Goal: Task Accomplishment & Management: Complete application form

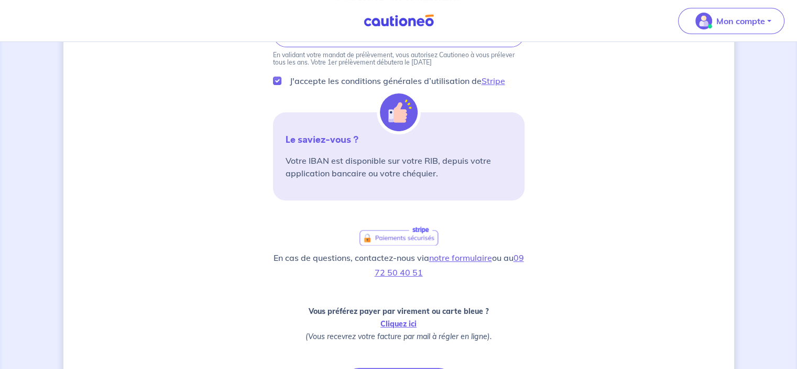
scroll to position [298, 0]
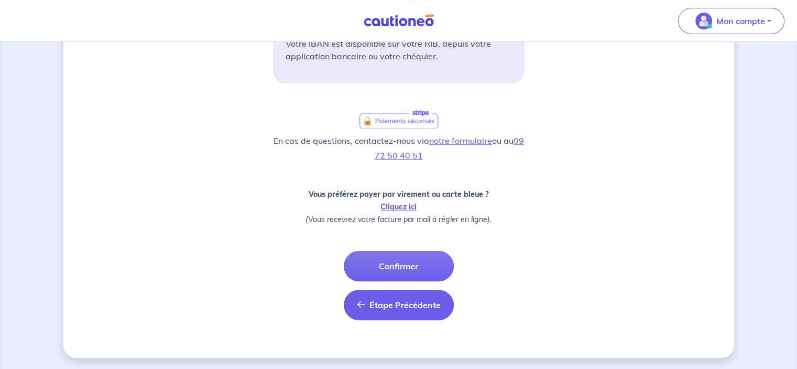
click at [378, 312] on button "Étape Précédente Précédent" at bounding box center [399, 304] width 110 height 30
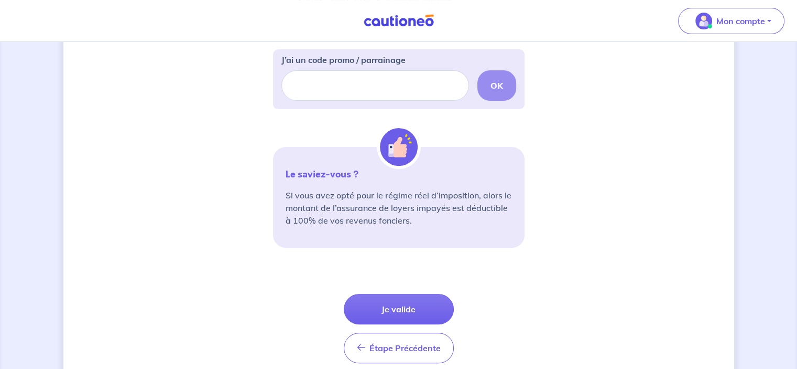
scroll to position [379, 0]
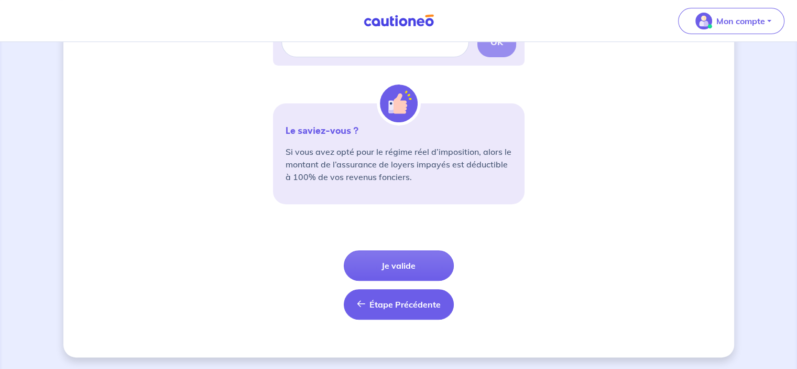
click at [387, 311] on button "Étape Précédente Précédent" at bounding box center [399, 304] width 110 height 30
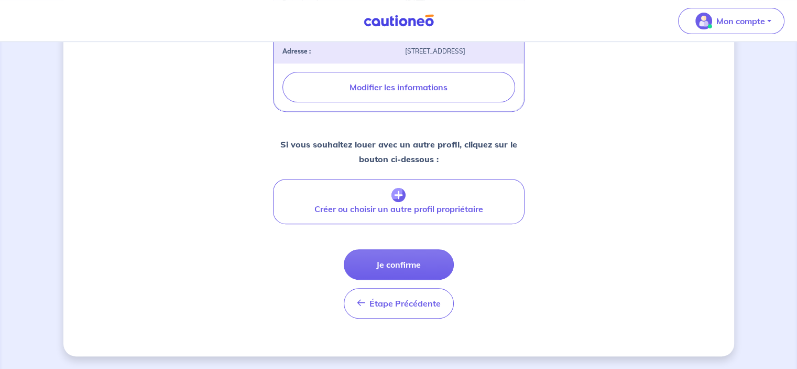
scroll to position [411, 0]
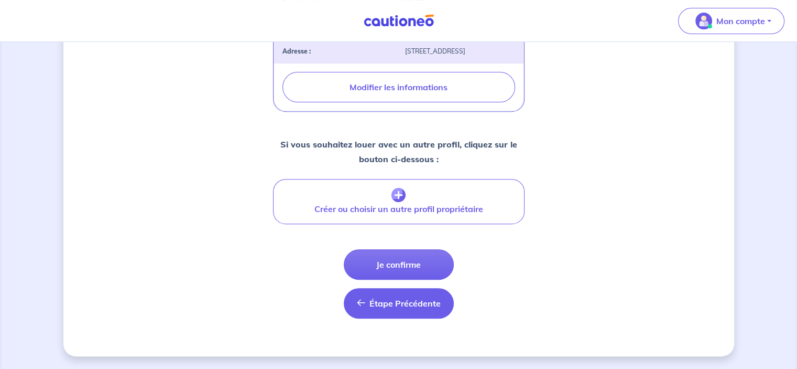
click at [417, 304] on span "Étape Précédente" at bounding box center [405, 303] width 71 height 10
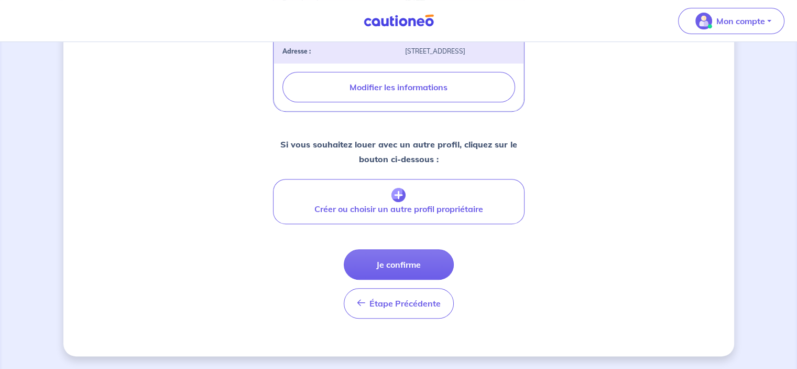
select select "FR"
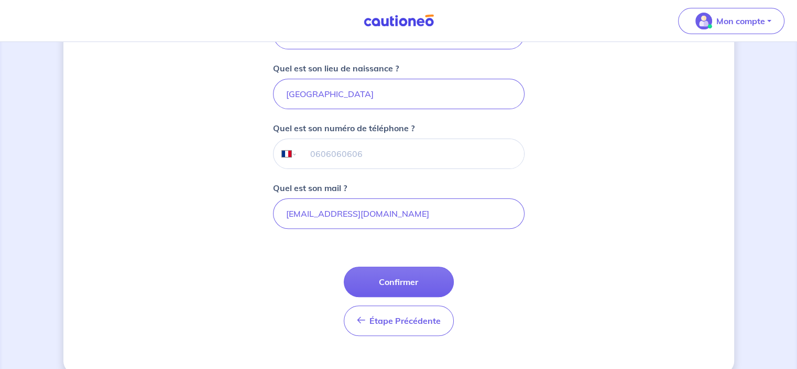
scroll to position [295, 0]
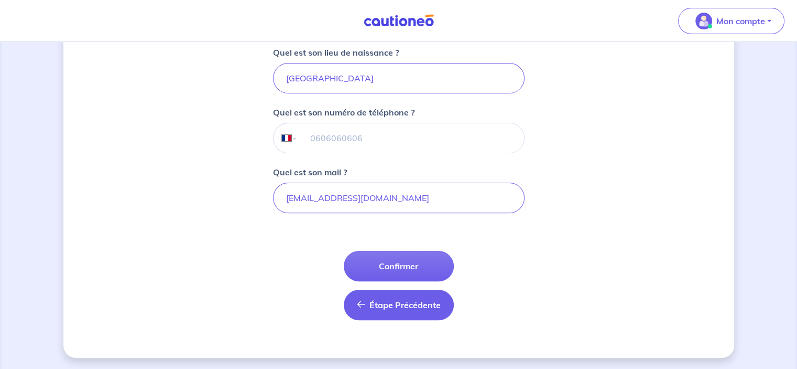
click at [408, 304] on span "Étape Précédente" at bounding box center [405, 304] width 71 height 10
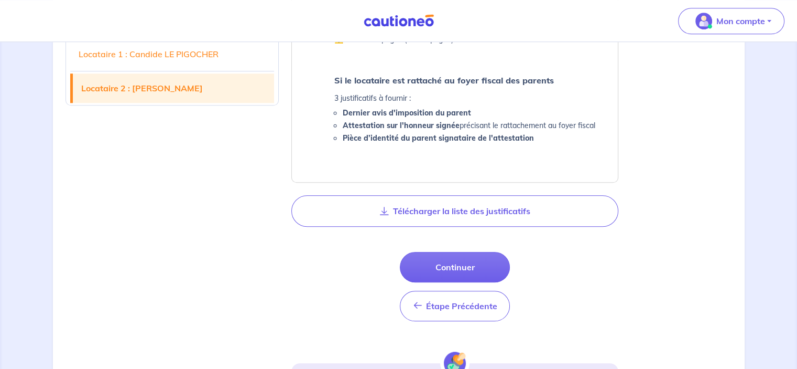
scroll to position [1137, 0]
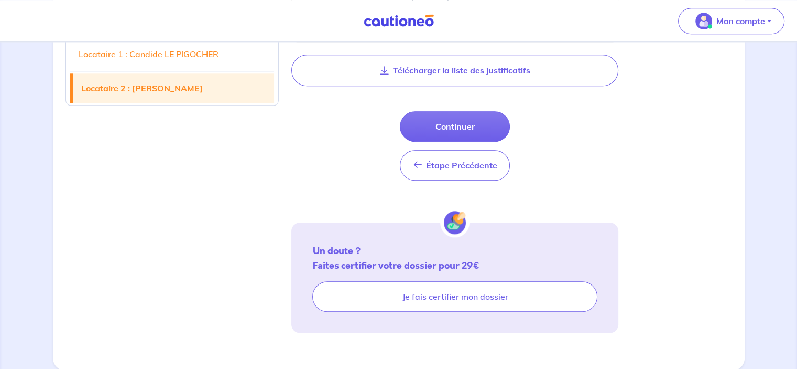
click at [459, 133] on button "Continuer" at bounding box center [455, 126] width 110 height 30
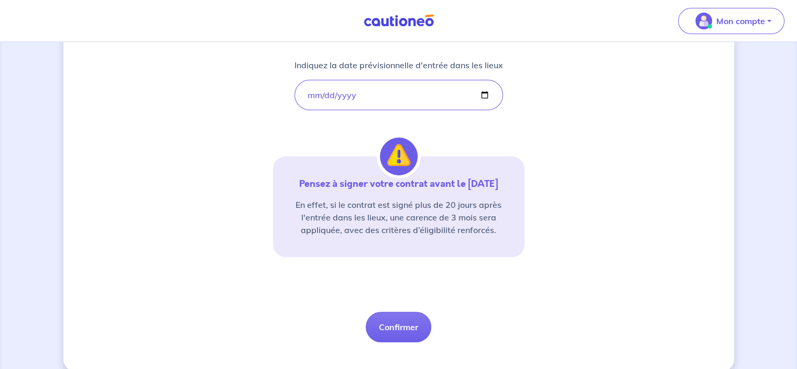
scroll to position [206, 0]
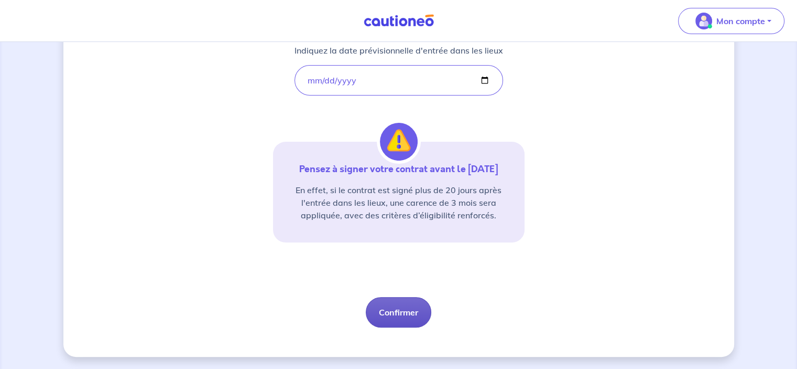
click at [401, 315] on button "Confirmer" at bounding box center [399, 312] width 66 height 30
select select "FR"
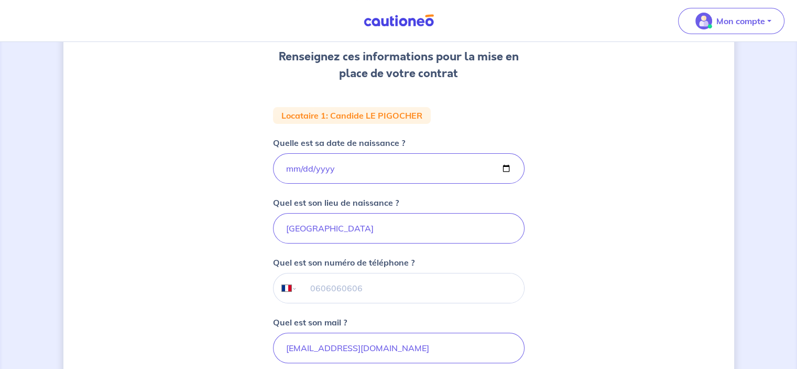
scroll to position [210, 0]
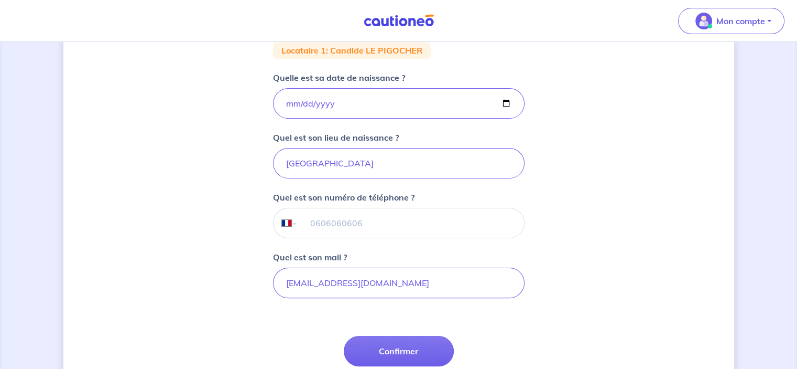
click at [357, 228] on input "tel" at bounding box center [410, 222] width 227 height 29
click at [409, 348] on button "Confirmer" at bounding box center [399, 351] width 110 height 30
select select "FR"
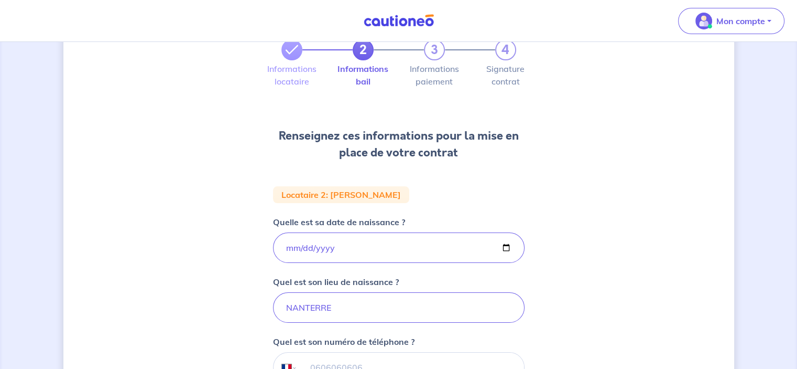
scroll to position [262, 0]
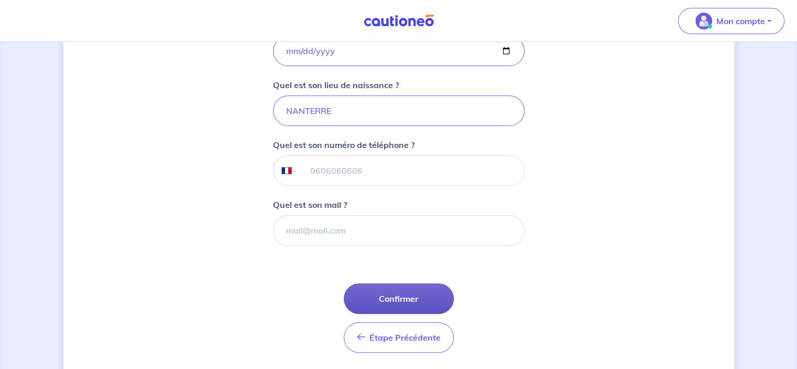
click at [415, 297] on button "Confirmer" at bounding box center [399, 298] width 110 height 30
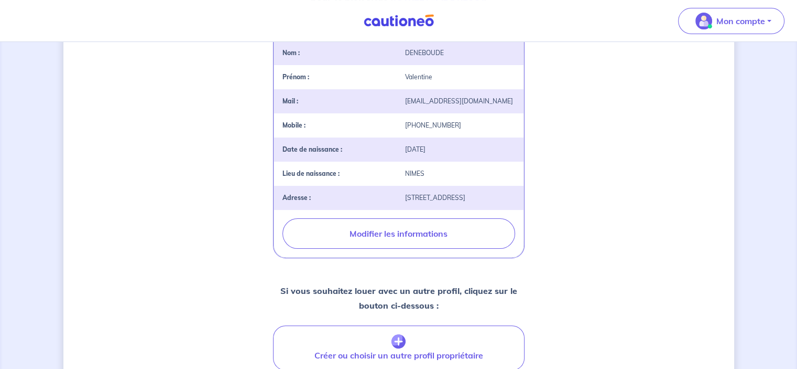
scroll to position [411, 0]
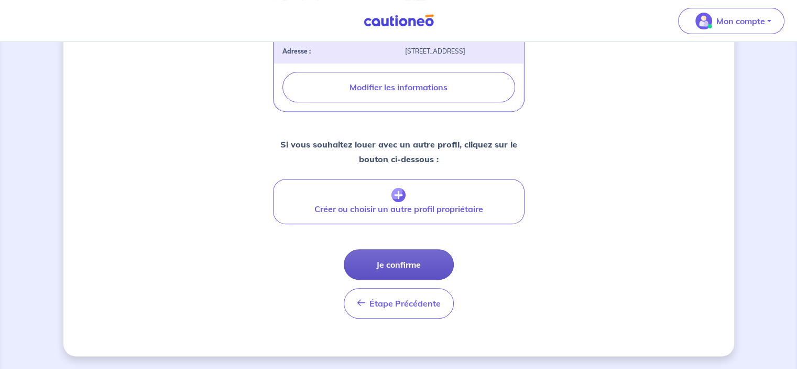
click at [385, 268] on button "Je confirme" at bounding box center [399, 264] width 110 height 30
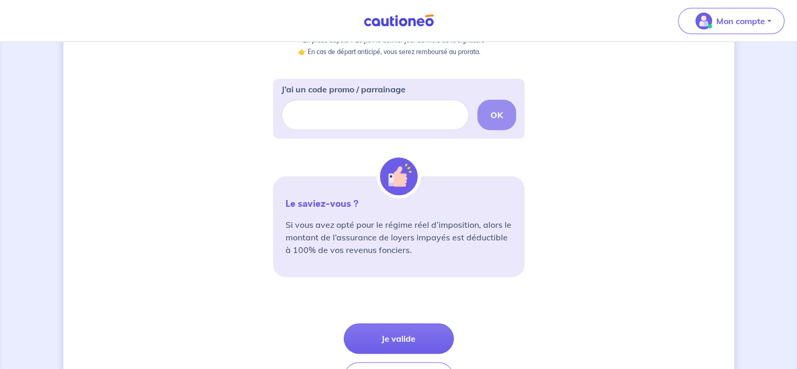
scroll to position [262, 0]
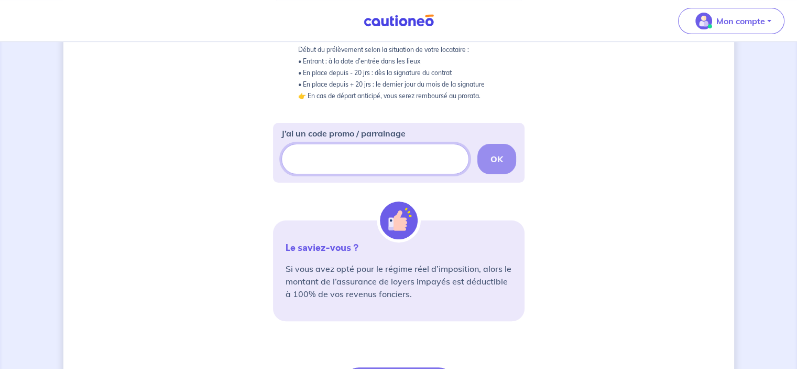
click at [315, 167] on input "J’ai un code promo / parrainage" at bounding box center [376, 159] width 188 height 30
type input "CSFPROMO"
click at [504, 161] on button "OK" at bounding box center [497, 159] width 39 height 30
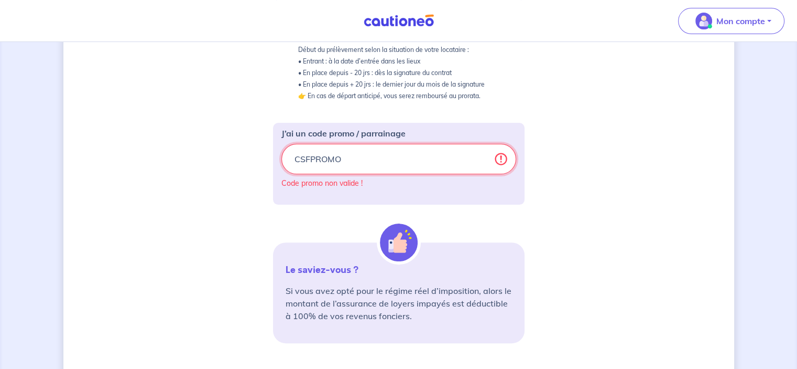
drag, startPoint x: 345, startPoint y: 158, endPoint x: 277, endPoint y: 158, distance: 67.6
click at [277, 158] on div "J’ai un code promo / parrainage CSFPROMO Code promo non valide !" at bounding box center [399, 164] width 252 height 82
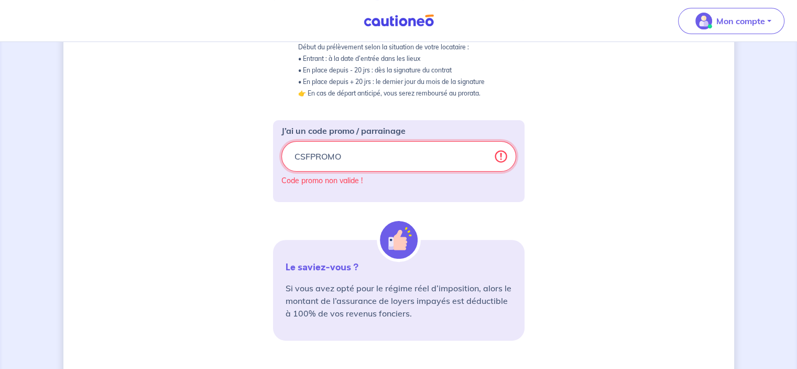
scroll to position [401, 0]
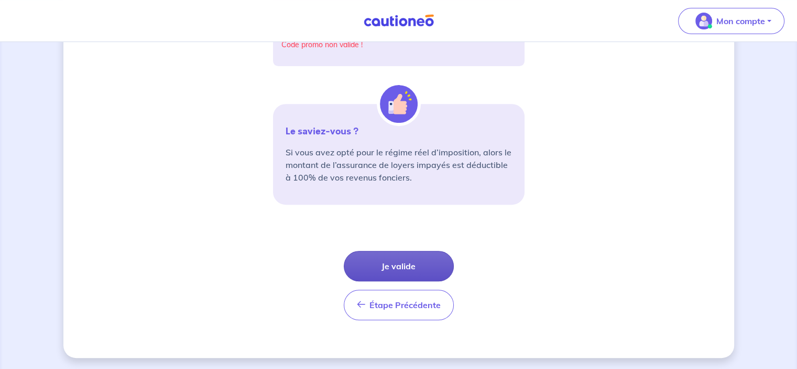
click at [385, 269] on button "Je valide" at bounding box center [399, 266] width 110 height 30
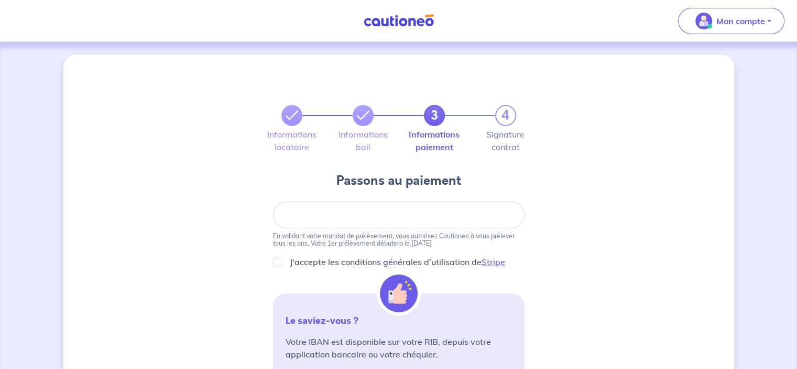
click at [319, 199] on div "3 4 Informations locataire Informations bail Informations paiement Signature co…" at bounding box center [399, 353] width 252 height 546
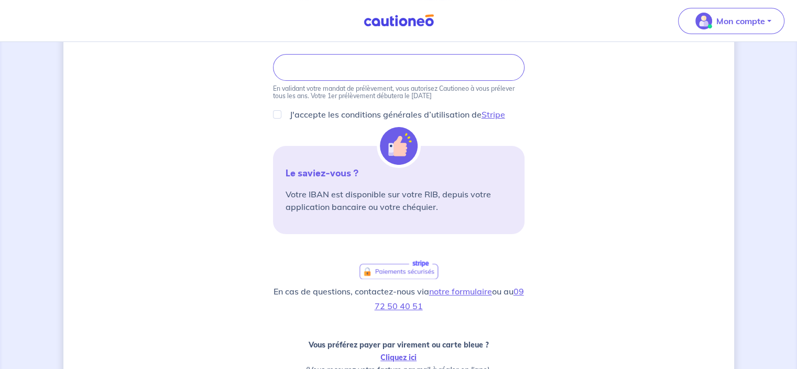
scroll to position [210, 0]
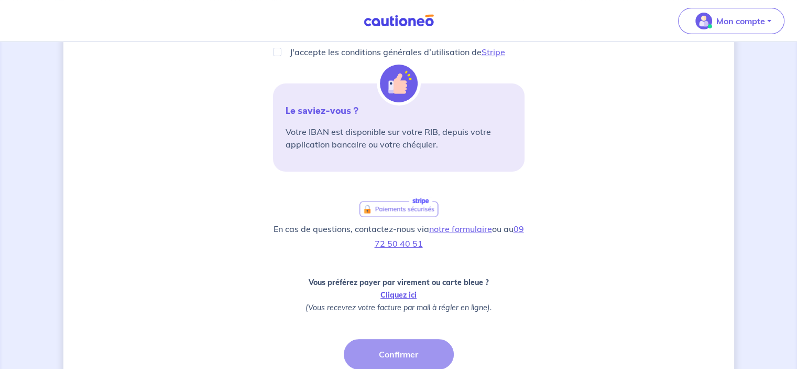
click at [398, 356] on div "Étape Précédente Précédent Confirmer Confirmer" at bounding box center [399, 373] width 110 height 69
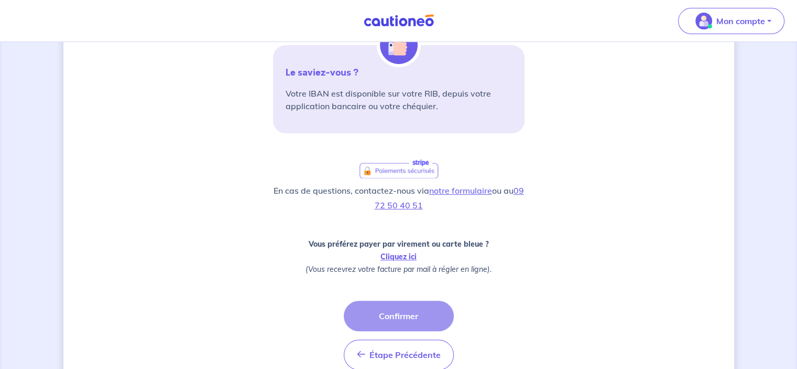
scroll to position [298, 0]
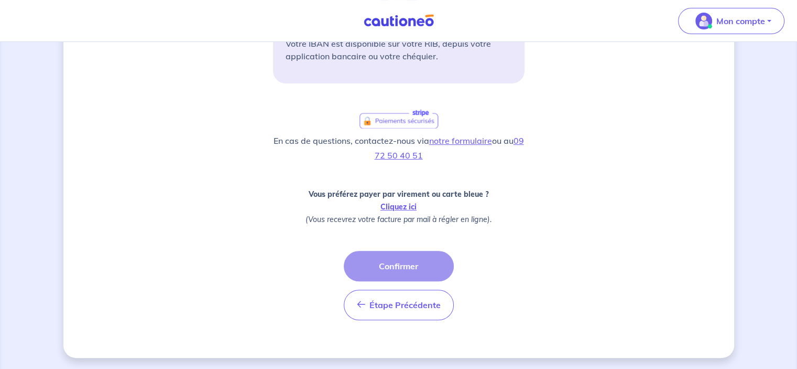
click at [391, 266] on div "Étape Précédente Précédent Confirmer Confirmer" at bounding box center [399, 285] width 110 height 69
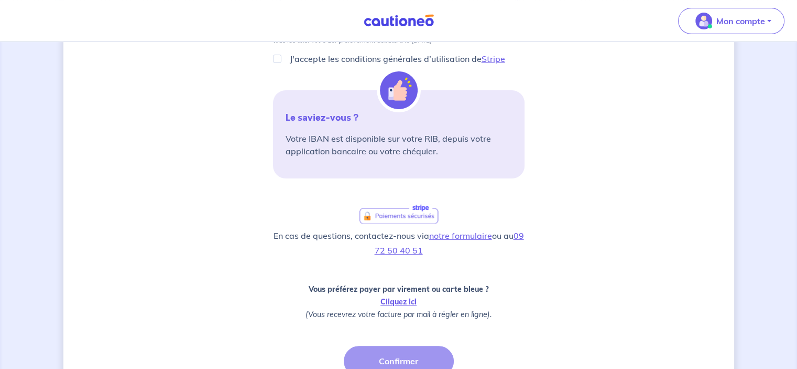
scroll to position [36, 0]
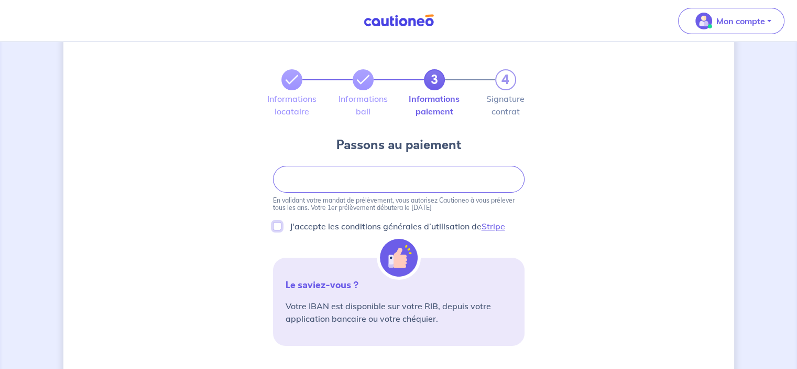
click at [275, 229] on input "J'accepte les conditions générales d’utilisation de Stripe" at bounding box center [277, 226] width 8 height 8
checkbox input "true"
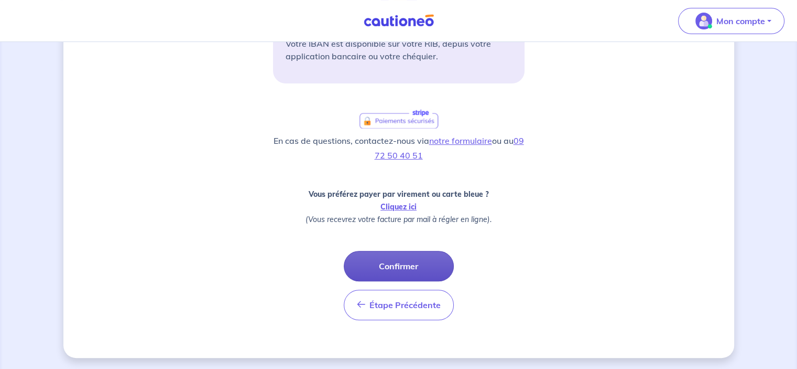
click at [382, 263] on button "Confirmer" at bounding box center [399, 266] width 110 height 30
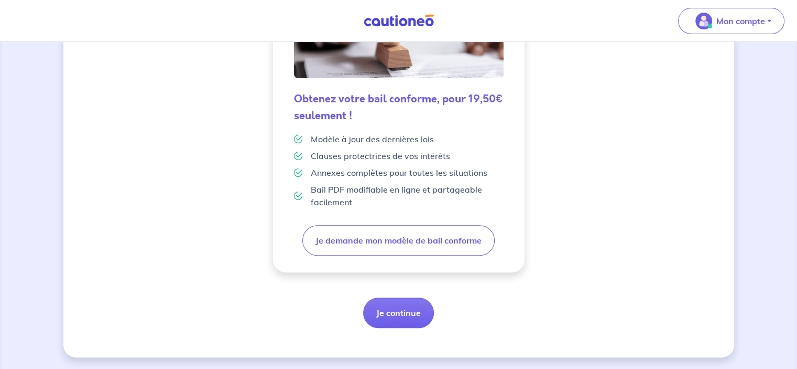
scroll to position [292, 0]
click at [404, 315] on button "Je continue" at bounding box center [398, 312] width 71 height 30
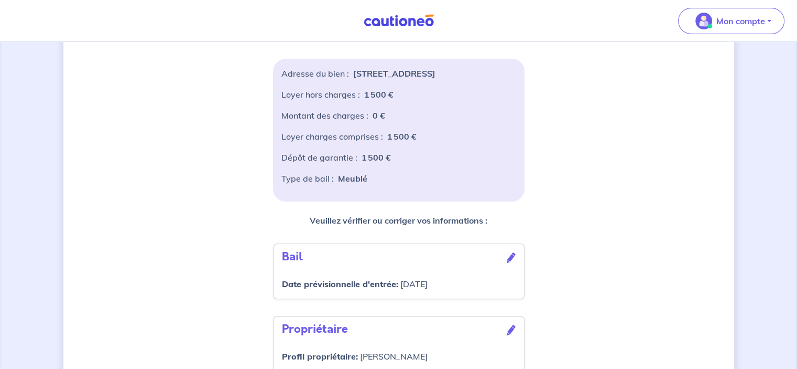
scroll to position [466, 0]
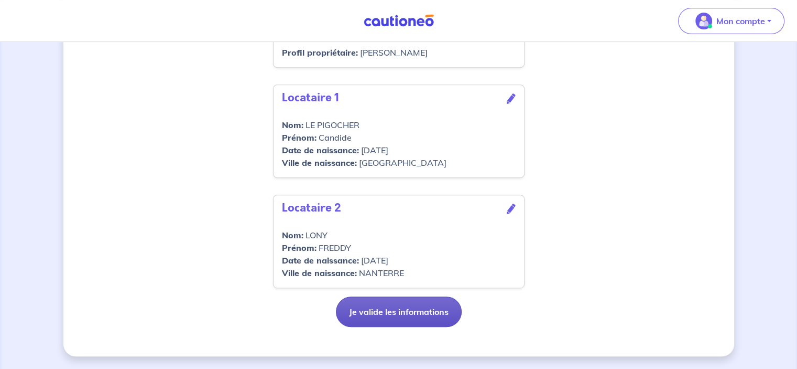
click at [415, 317] on button "Je valide les informations" at bounding box center [399, 311] width 126 height 30
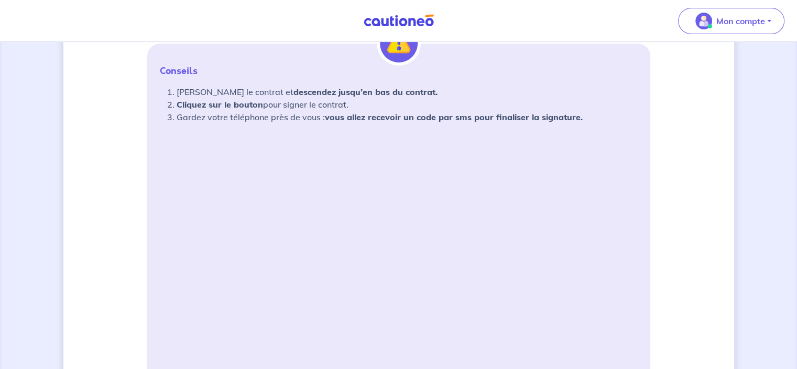
scroll to position [210, 0]
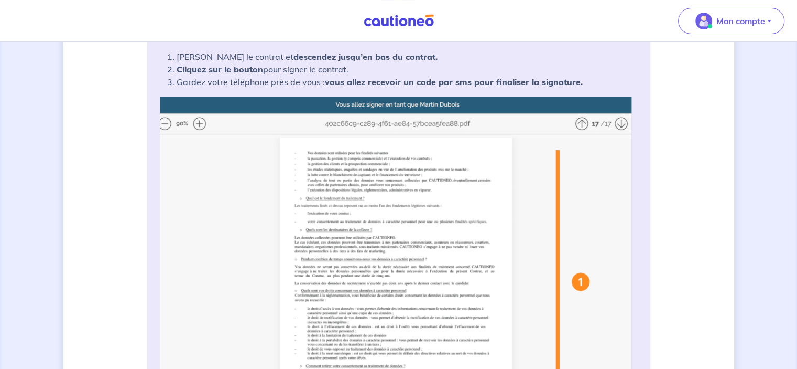
click at [202, 123] on img at bounding box center [399, 304] width 478 height 416
click at [201, 124] on img at bounding box center [399, 304] width 478 height 416
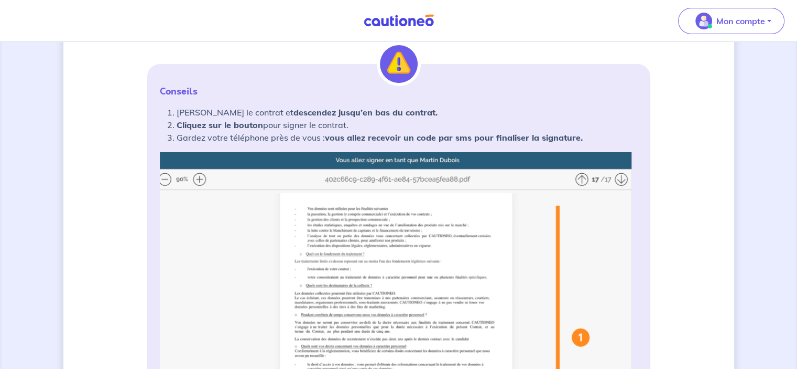
scroll to position [0, 0]
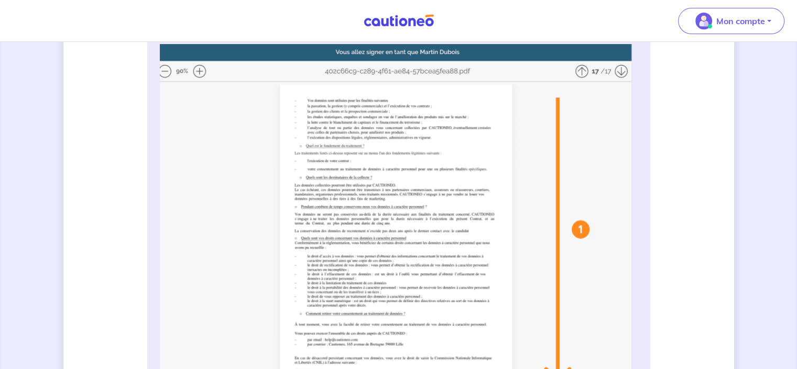
click at [349, 220] on img at bounding box center [399, 252] width 478 height 416
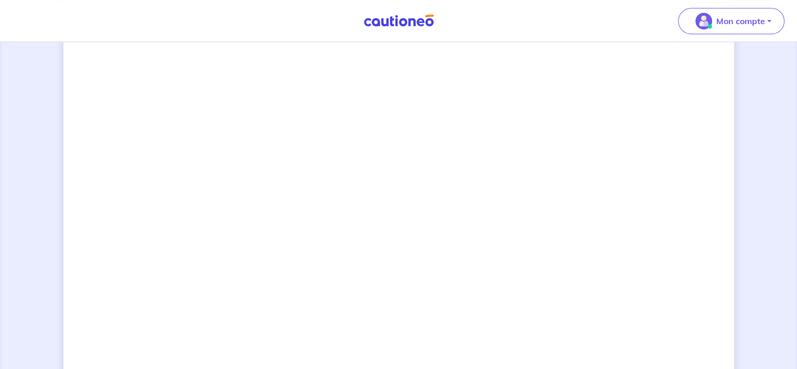
scroll to position [786, 0]
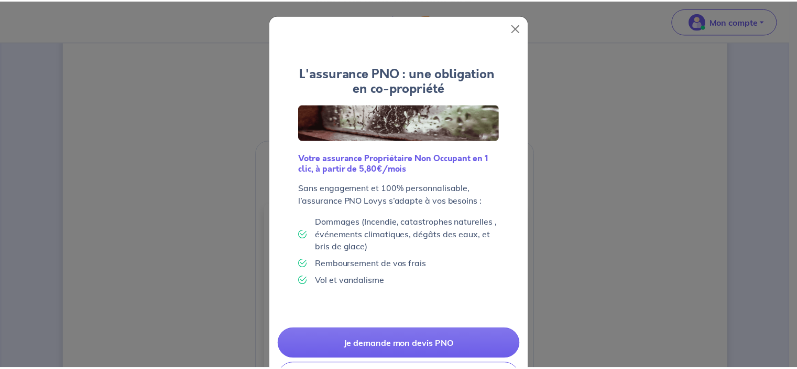
scroll to position [48, 0]
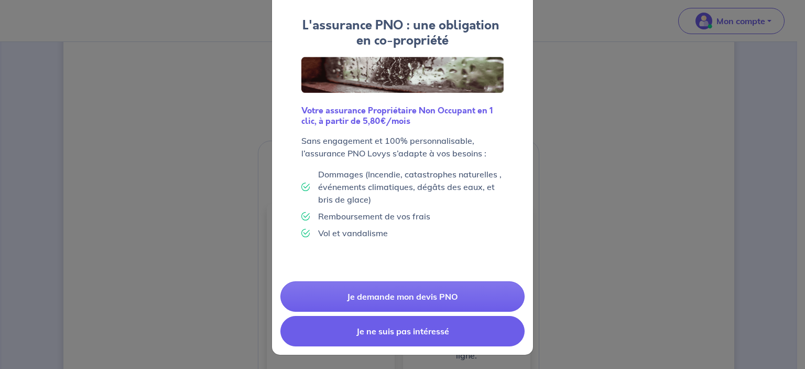
click at [361, 336] on button "Je ne suis pas intéressé" at bounding box center [403, 331] width 244 height 30
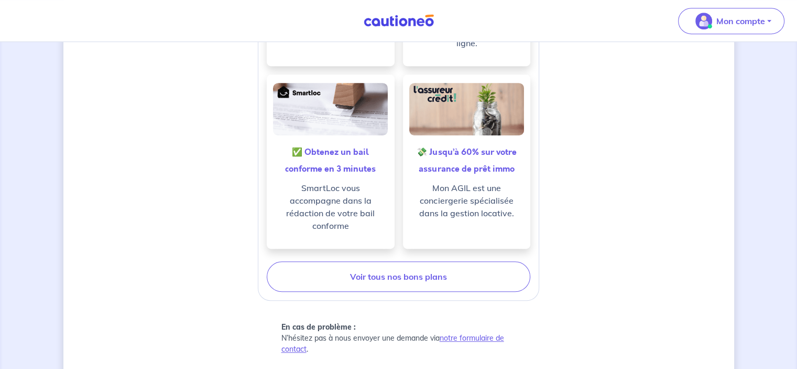
scroll to position [561, 0]
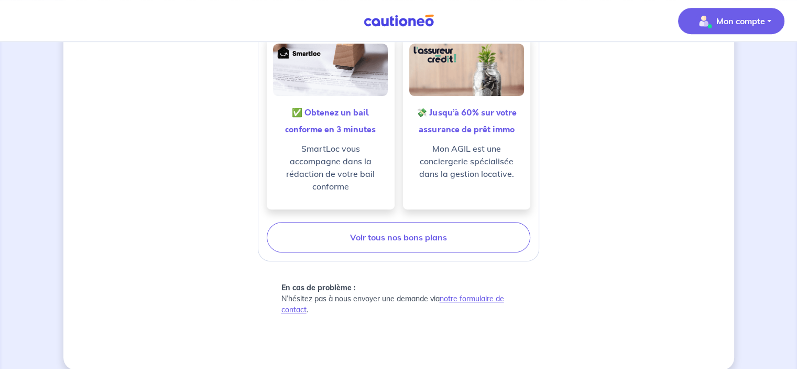
click at [772, 27] on button "Mon compte" at bounding box center [731, 21] width 106 height 26
click at [705, 63] on link "Mes informations" at bounding box center [721, 65] width 84 height 17
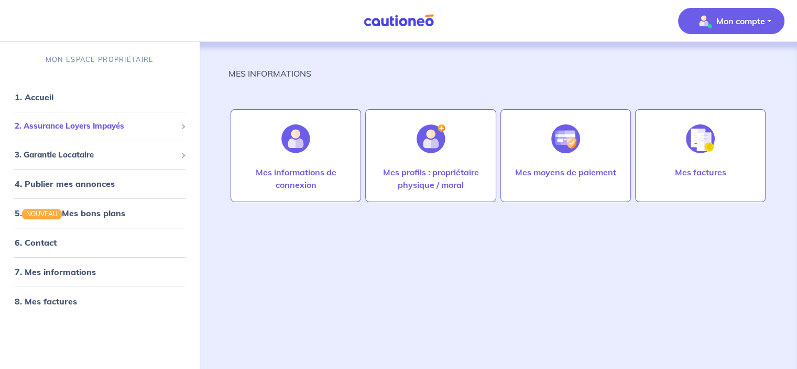
click at [85, 120] on span "2. Assurance Loyers Impayés" at bounding box center [96, 126] width 162 height 12
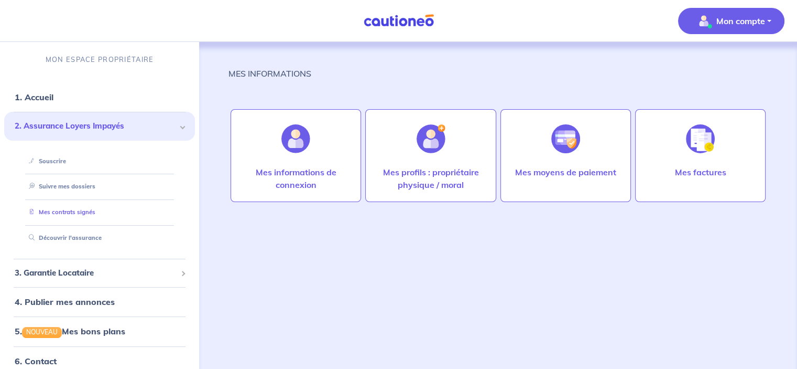
click at [82, 215] on link "Mes contrats signés" at bounding box center [60, 211] width 71 height 7
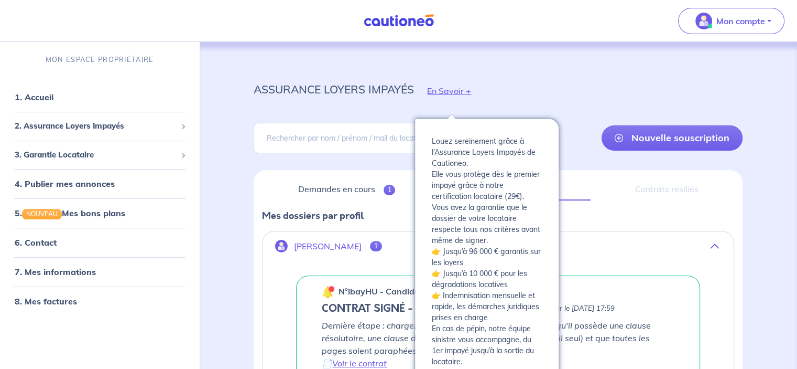
scroll to position [187, 0]
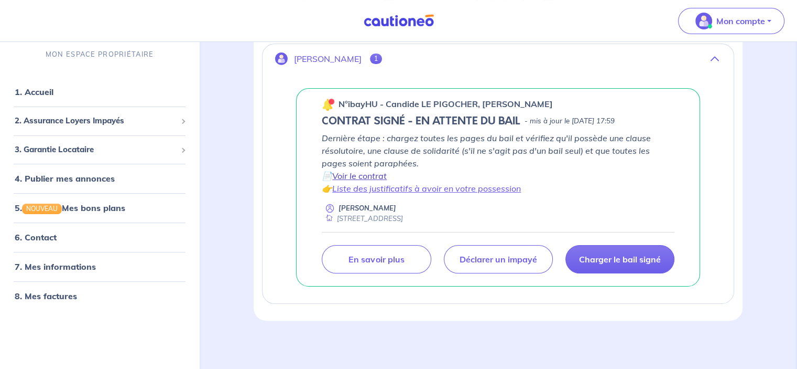
click at [358, 174] on link "Voir le contrat" at bounding box center [359, 175] width 55 height 10
